Goal: Information Seeking & Learning: Learn about a topic

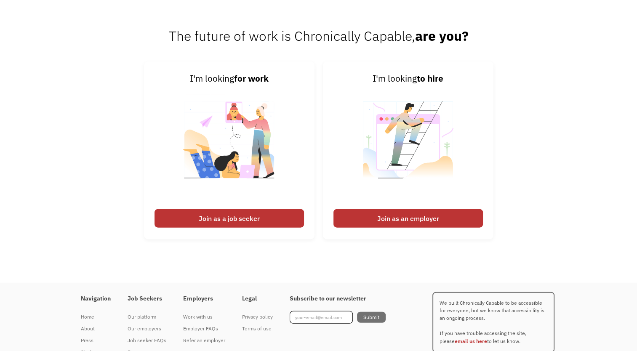
scroll to position [2084, 0]
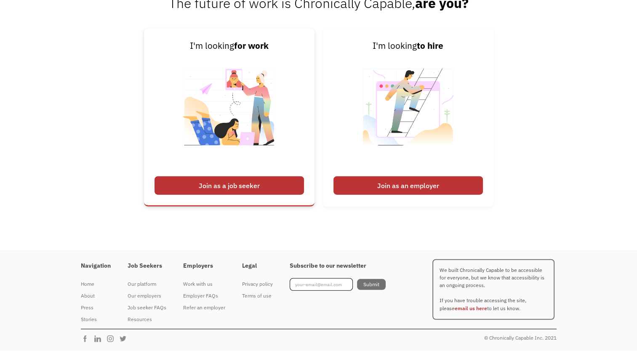
click at [256, 186] on div "Join as a job seeker" at bounding box center [228, 185] width 149 height 19
click at [258, 179] on div "Join as a job seeker" at bounding box center [228, 185] width 149 height 19
click at [257, 181] on div "Join as a job seeker" at bounding box center [228, 185] width 149 height 19
click at [240, 186] on div "Join as a job seeker" at bounding box center [228, 185] width 149 height 19
drag, startPoint x: 240, startPoint y: 186, endPoint x: 236, endPoint y: 185, distance: 4.8
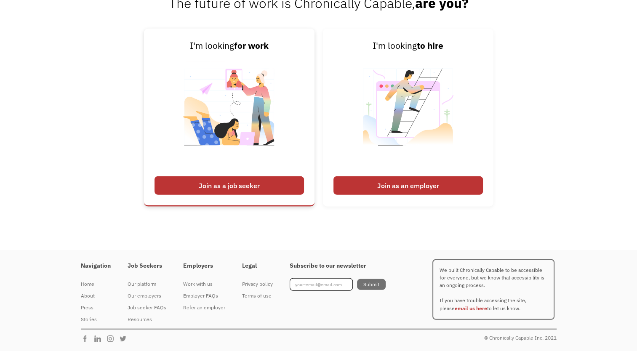
click at [238, 186] on div "Join as a job seeker" at bounding box center [228, 185] width 149 height 19
click at [210, 184] on div "Join as a job seeker" at bounding box center [228, 185] width 149 height 19
click at [239, 196] on link "I'm looking for work Join as a job seeker" at bounding box center [229, 118] width 170 height 178
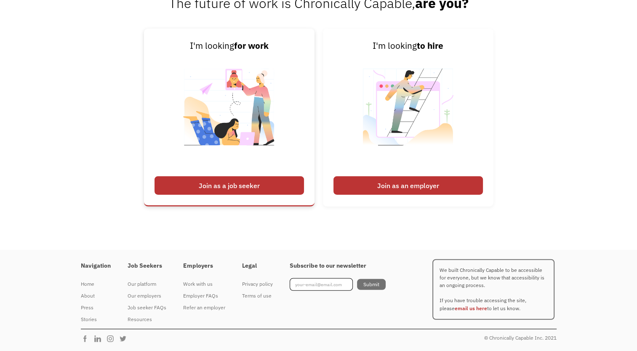
click at [248, 141] on img at bounding box center [229, 112] width 105 height 119
click at [211, 137] on img at bounding box center [229, 112] width 105 height 119
click at [210, 135] on img at bounding box center [229, 112] width 105 height 119
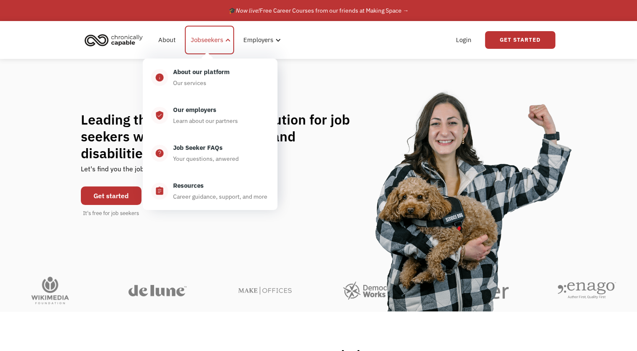
click at [225, 40] on div at bounding box center [228, 40] width 6 height 6
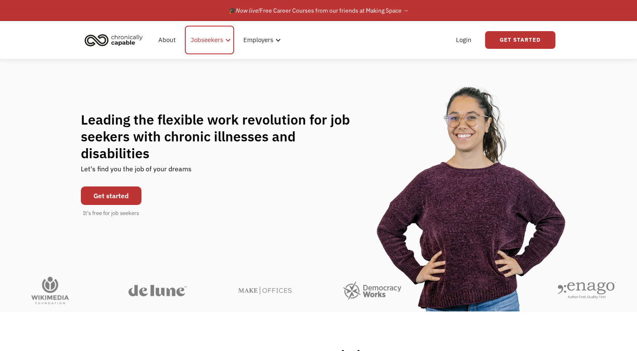
click at [225, 40] on div at bounding box center [228, 40] width 6 height 6
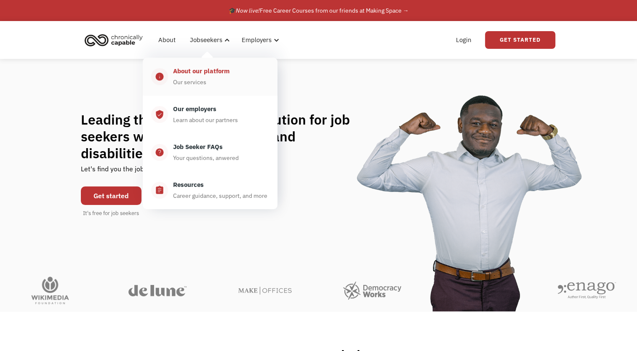
click at [205, 73] on div "About our platform" at bounding box center [201, 71] width 56 height 10
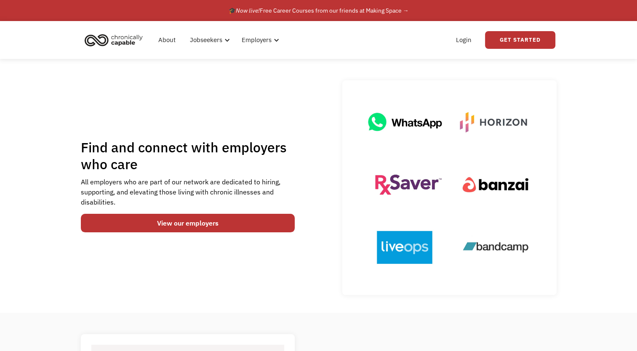
scroll to position [42, 0]
